Goal: Find specific page/section: Find specific page/section

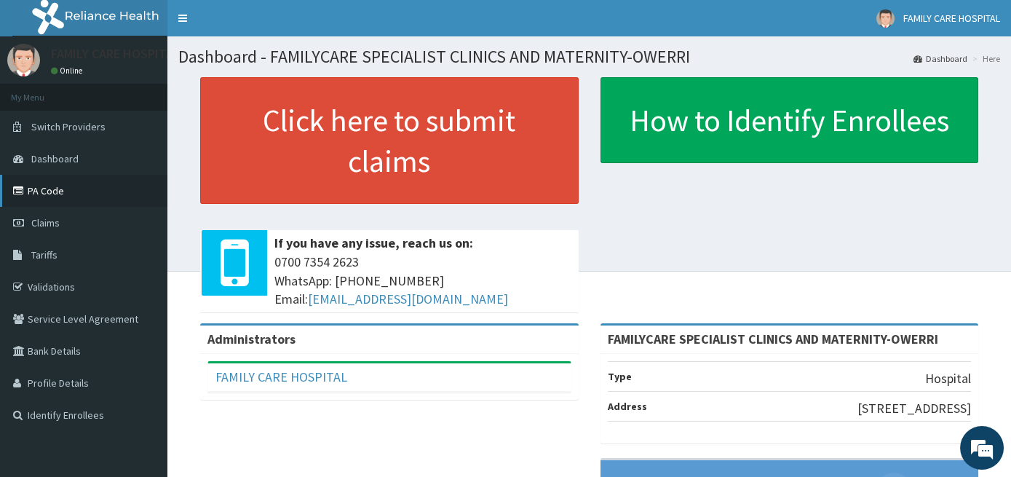
click at [82, 190] on link "PA Code" at bounding box center [83, 191] width 167 height 32
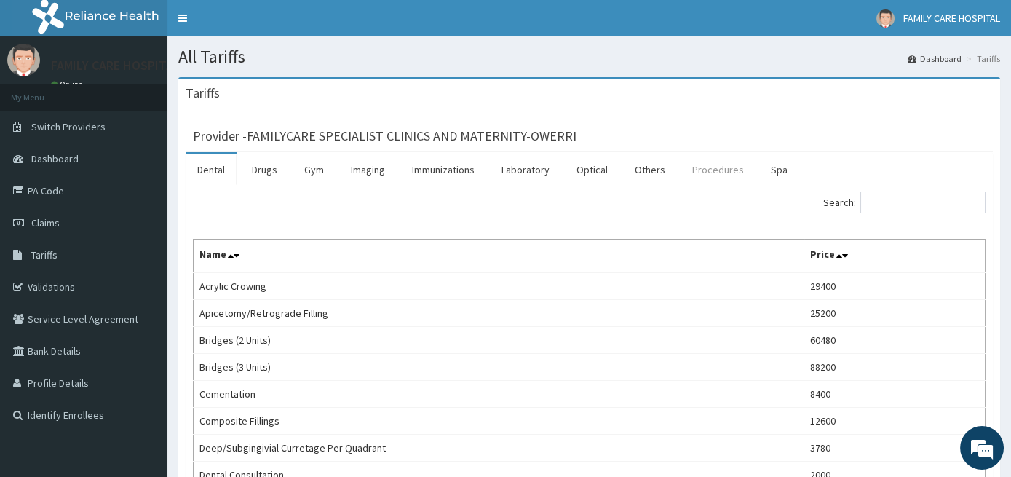
click at [700, 165] on link "Procedures" at bounding box center [717, 169] width 75 height 31
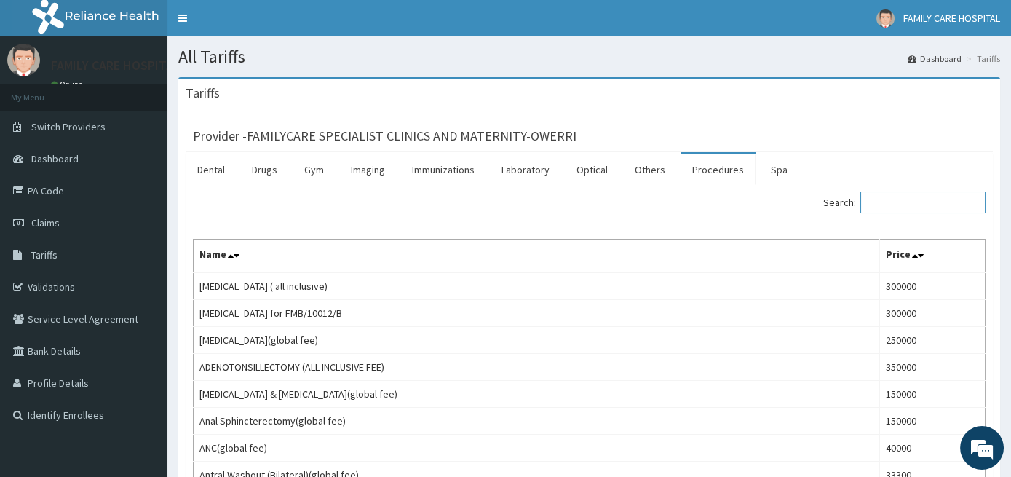
click at [914, 202] on input "Search:" at bounding box center [922, 202] width 125 height 22
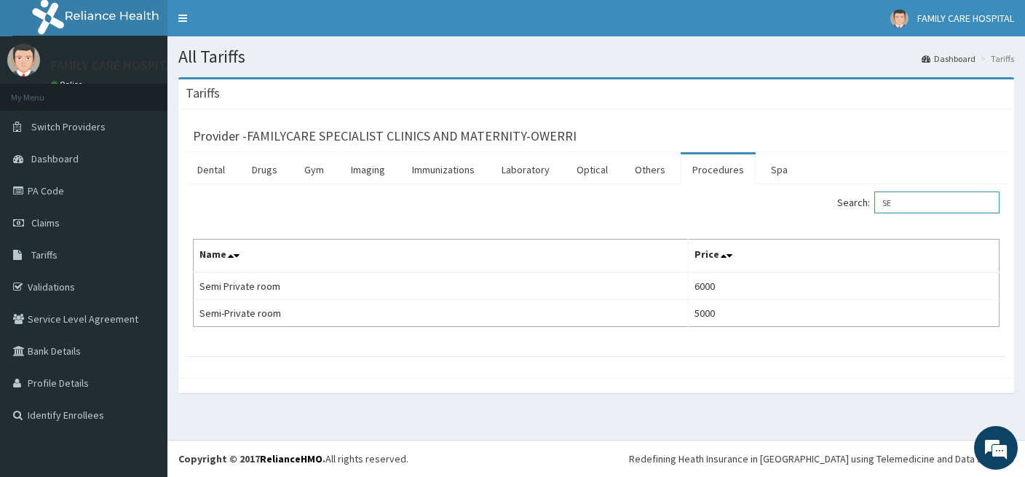
type input "S"
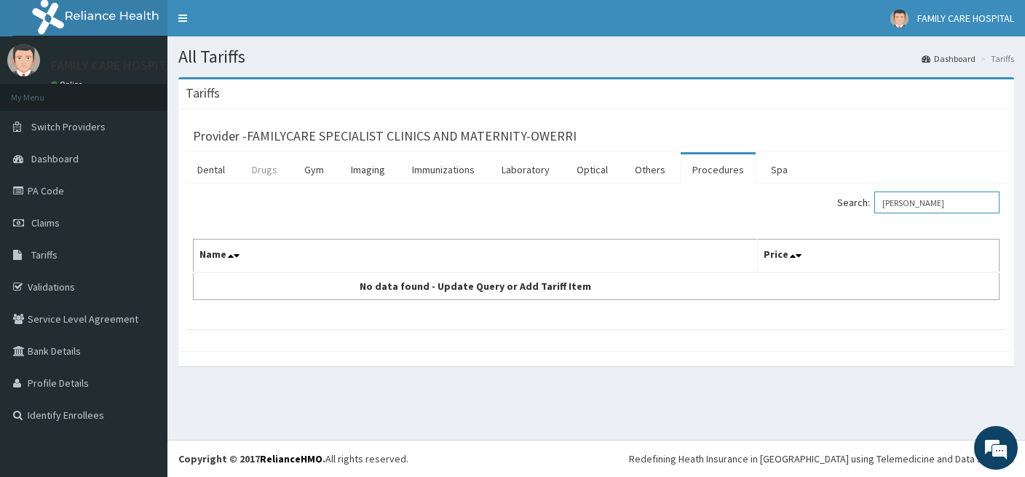
type input "DIAZ"
click at [262, 170] on link "Drugs" at bounding box center [264, 169] width 49 height 31
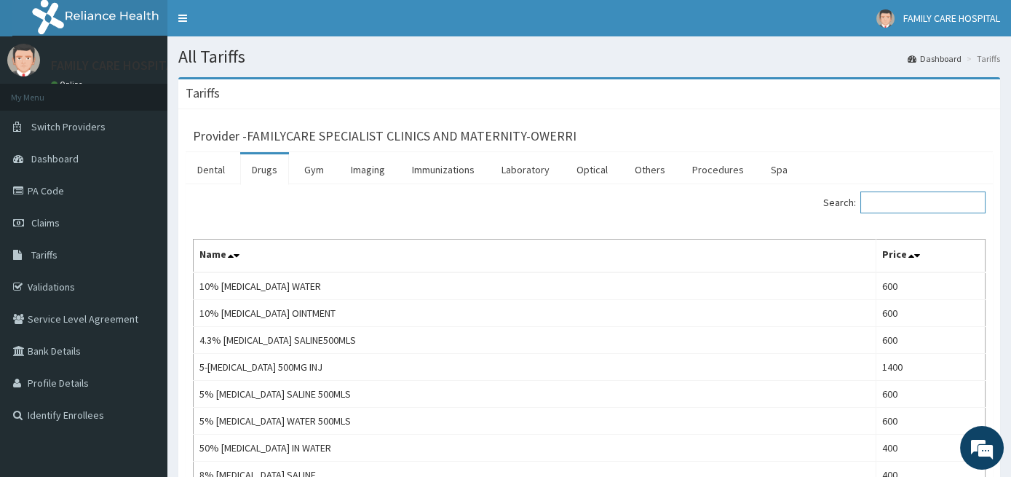
click at [934, 199] on input "Search:" at bounding box center [922, 202] width 125 height 22
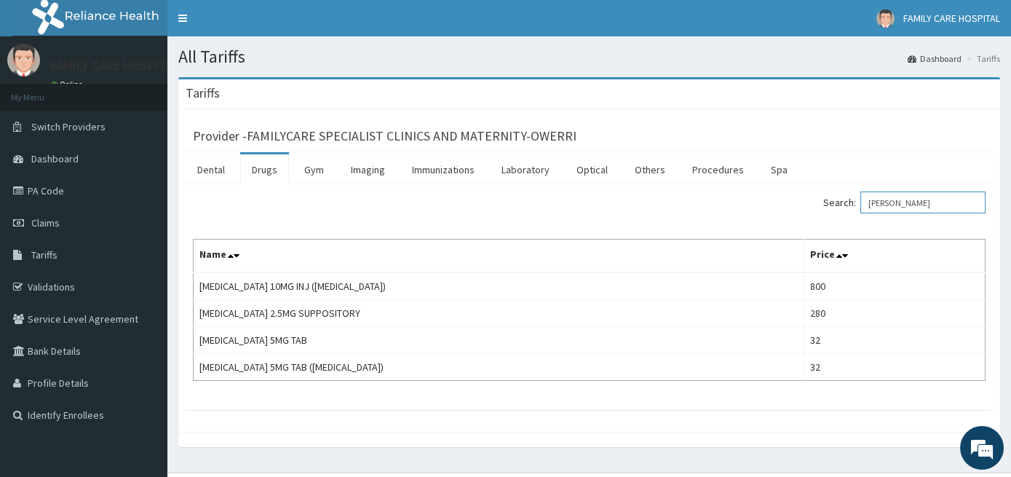
type input "DIAZ"
